Goal: Information Seeking & Learning: Learn about a topic

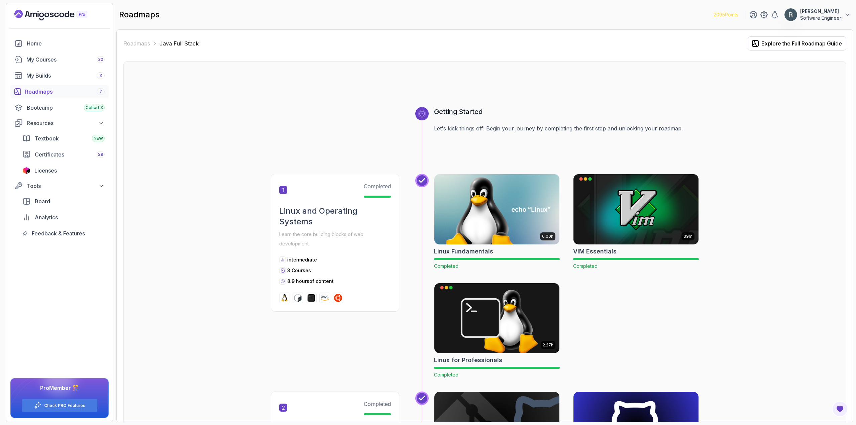
click at [73, 91] on div "Roadmaps 7" at bounding box center [65, 92] width 80 height 8
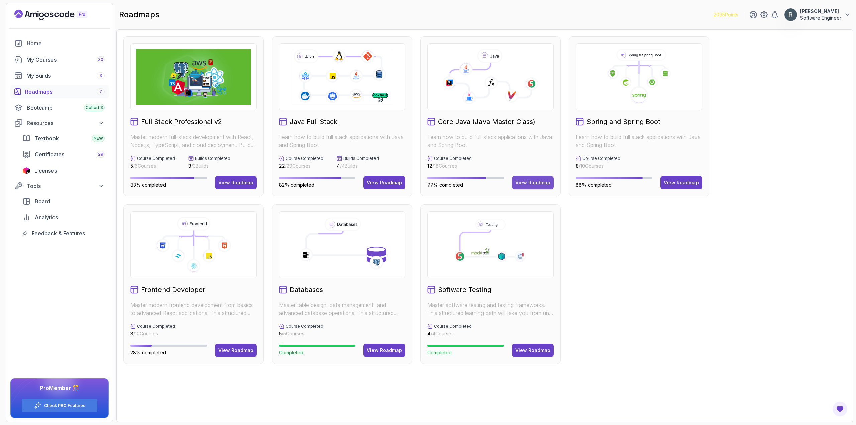
click at [529, 181] on div "View Roadmap" at bounding box center [532, 182] width 35 height 7
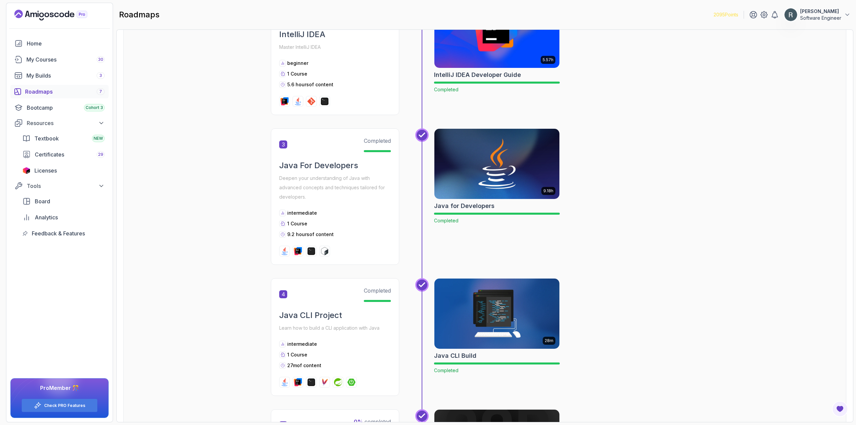
scroll to position [368, 0]
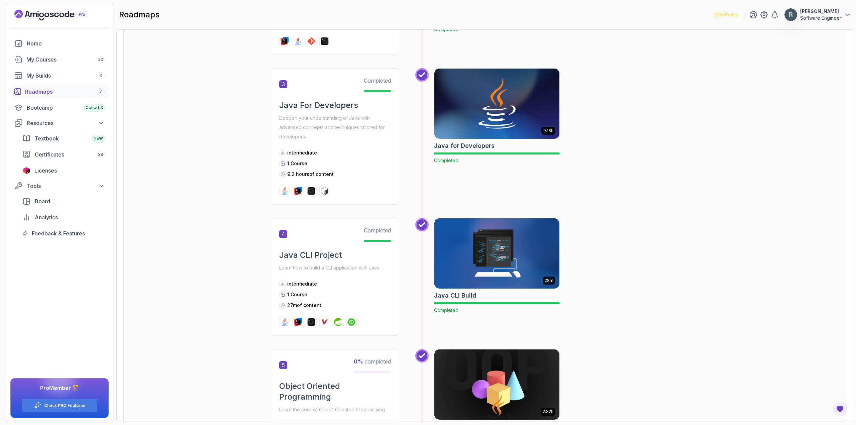
drag, startPoint x: 462, startPoint y: 356, endPoint x: 440, endPoint y: 334, distance: 31.0
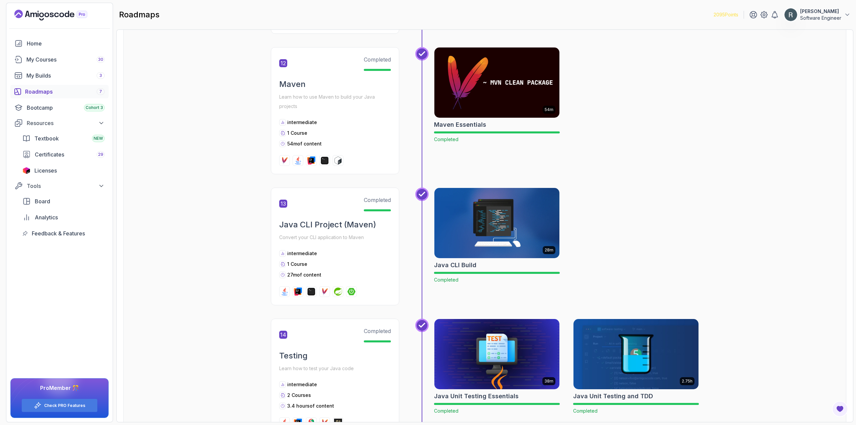
scroll to position [1638, 0]
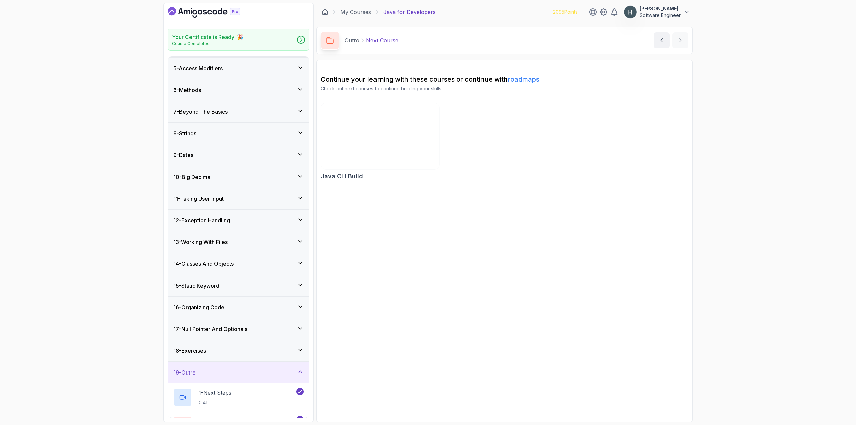
scroll to position [69, 0]
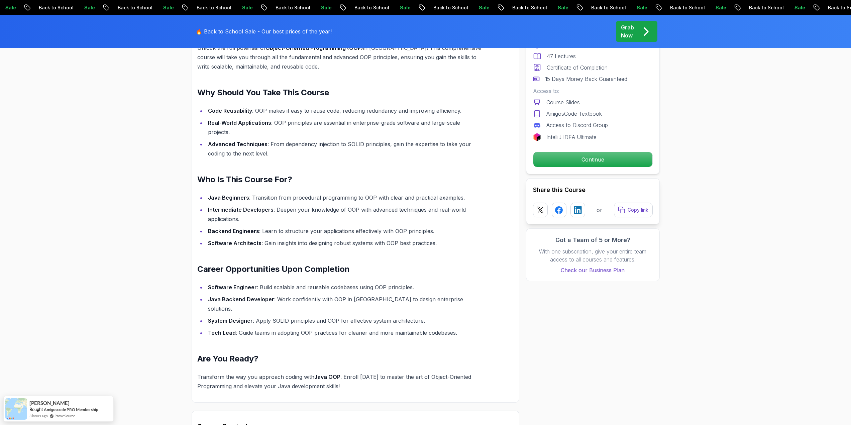
scroll to position [502, 0]
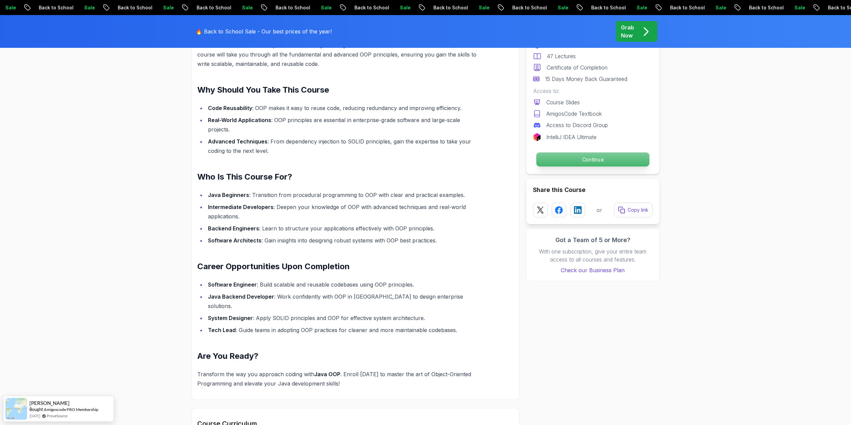
click at [543, 161] on p "Continue" at bounding box center [592, 160] width 113 height 14
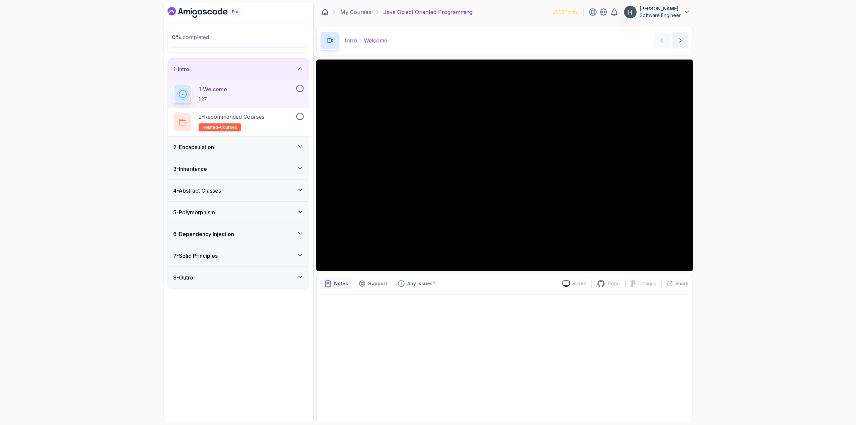
click at [268, 258] on div "7 - Solid Principles" at bounding box center [238, 256] width 130 height 8
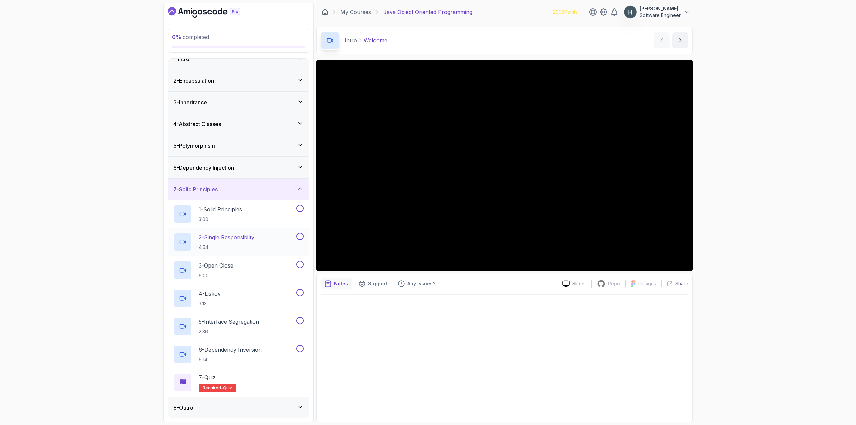
scroll to position [11, 0]
